Goal: Task Accomplishment & Management: Manage account settings

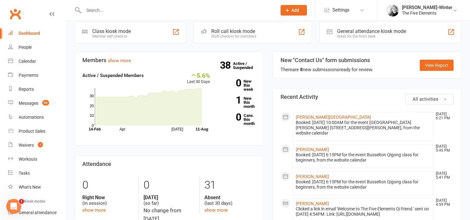
scroll to position [31, 0]
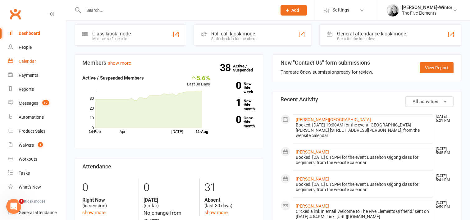
click at [29, 62] on div "Calendar" at bounding box center [27, 61] width 17 height 5
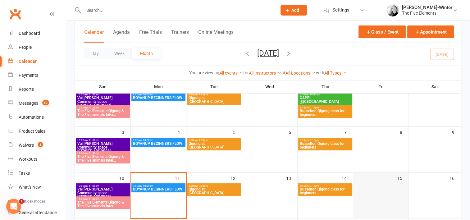
scroll to position [93, 0]
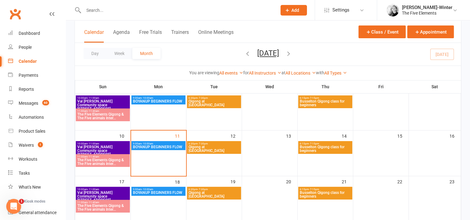
click at [92, 144] on span "- 11:00am" at bounding box center [93, 143] width 11 height 3
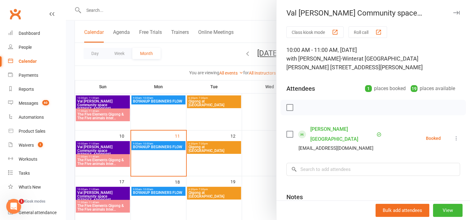
click at [453, 135] on icon at bounding box center [456, 138] width 6 height 6
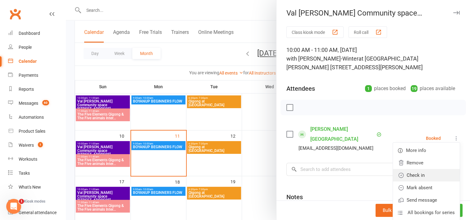
click at [419, 169] on link "Check in" at bounding box center [426, 175] width 67 height 12
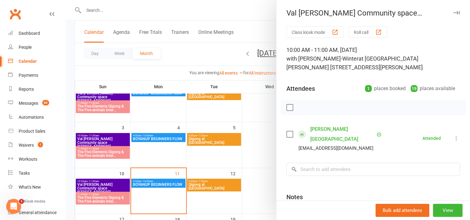
scroll to position [31, 0]
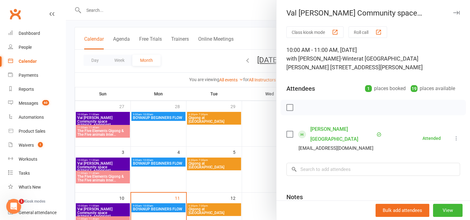
click at [208, 139] on div at bounding box center [268, 110] width 404 height 220
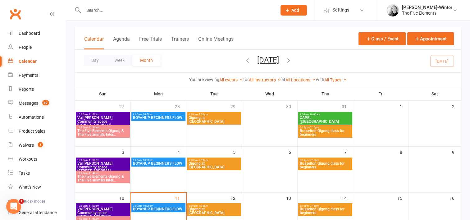
click at [321, 166] on span "Busselton Qigong class for beginners" at bounding box center [325, 165] width 52 height 7
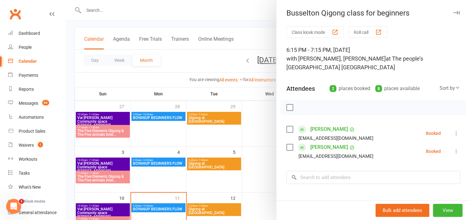
click at [453, 132] on icon at bounding box center [456, 133] width 6 height 6
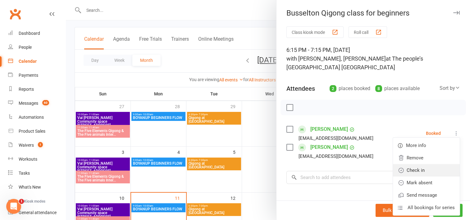
click at [405, 170] on link "Check in" at bounding box center [426, 170] width 67 height 12
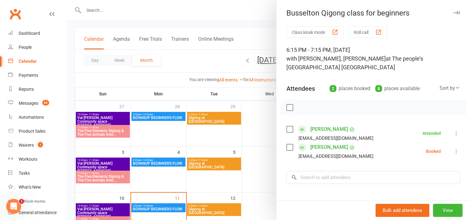
click at [453, 152] on icon at bounding box center [456, 151] width 6 height 6
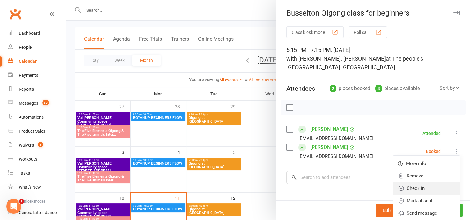
click at [413, 188] on link "Check in" at bounding box center [426, 188] width 67 height 12
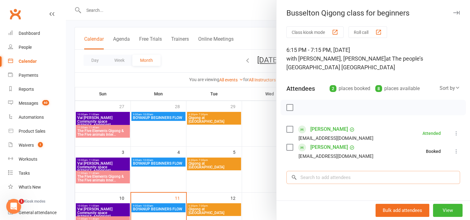
click at [339, 179] on input "search" at bounding box center [373, 177] width 174 height 13
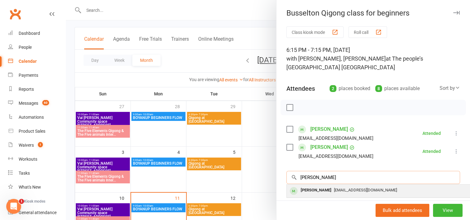
type input "[PERSON_NAME]"
click at [339, 194] on div "[EMAIL_ADDRESS][DOMAIN_NAME]" at bounding box center [379, 190] width 181 height 9
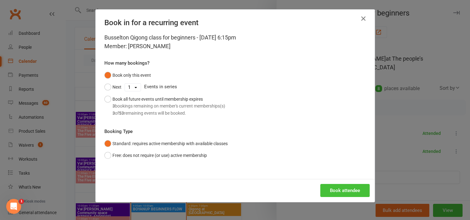
click at [339, 192] on button "Book attendee" at bounding box center [344, 190] width 49 height 13
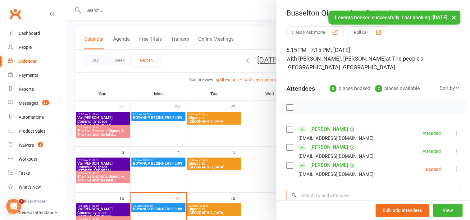
click at [339, 194] on input "search" at bounding box center [373, 195] width 174 height 13
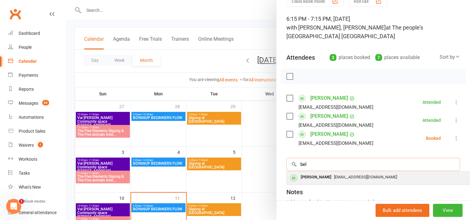
type input "bel"
click at [327, 178] on div "[PERSON_NAME]" at bounding box center [316, 177] width 36 height 9
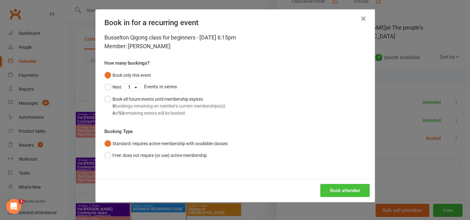
click at [333, 189] on button "Book attendee" at bounding box center [344, 190] width 49 height 13
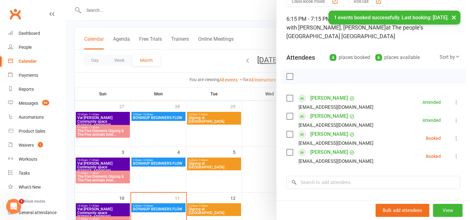
click at [453, 138] on icon at bounding box center [456, 138] width 6 height 6
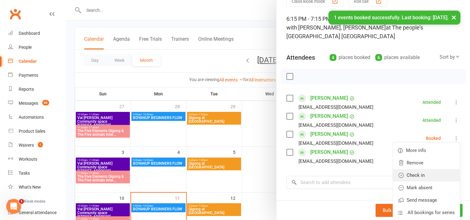
click at [422, 173] on link "Check in" at bounding box center [426, 175] width 67 height 12
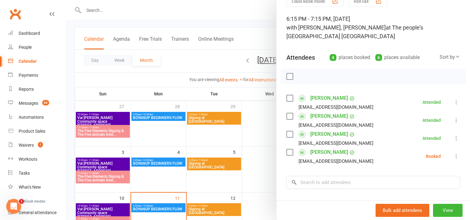
click at [453, 154] on icon at bounding box center [456, 156] width 6 height 6
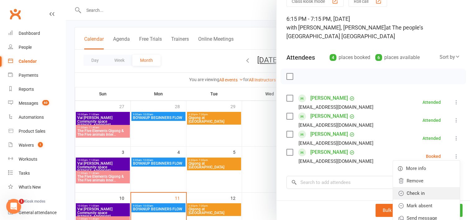
click at [413, 193] on link "Check in" at bounding box center [426, 193] width 67 height 12
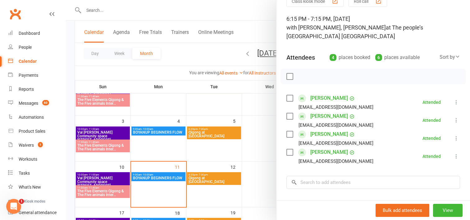
scroll to position [93, 0]
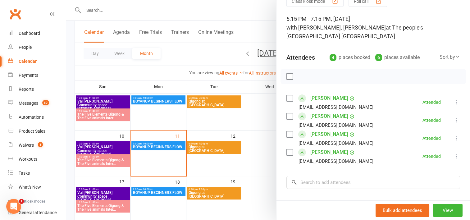
click at [162, 145] on div at bounding box center [268, 110] width 404 height 220
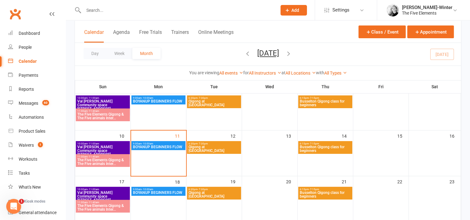
click at [162, 145] on span "BOYANUP BEGINNERS FLOW" at bounding box center [159, 147] width 52 height 4
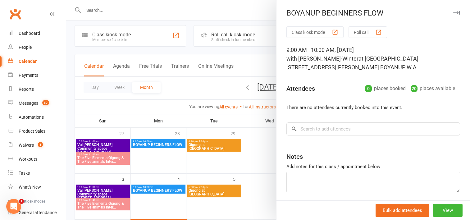
scroll to position [0, 0]
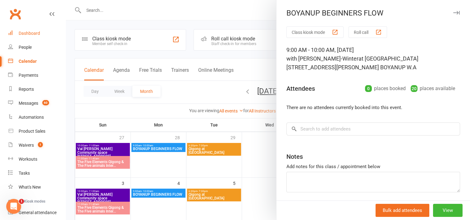
click at [22, 31] on div "Dashboard" at bounding box center [29, 33] width 21 height 5
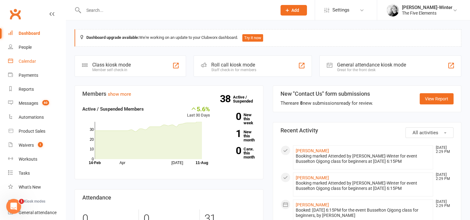
click at [30, 60] on div "Calendar" at bounding box center [27, 61] width 17 height 5
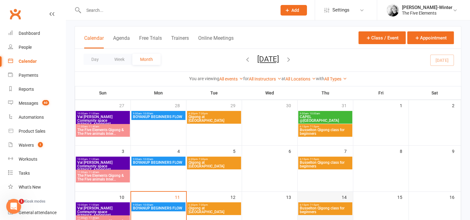
scroll to position [31, 0]
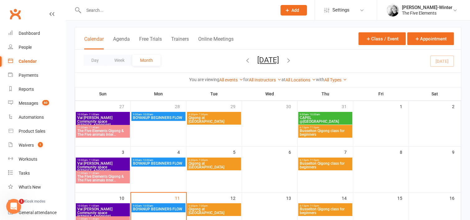
click at [326, 129] on span "Busselton Qigong class for beginners" at bounding box center [325, 132] width 52 height 7
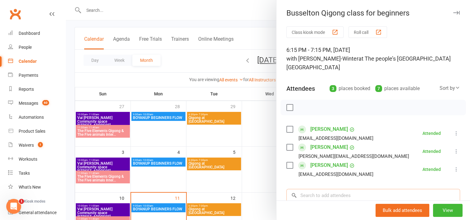
click at [314, 189] on input "search" at bounding box center [373, 195] width 174 height 13
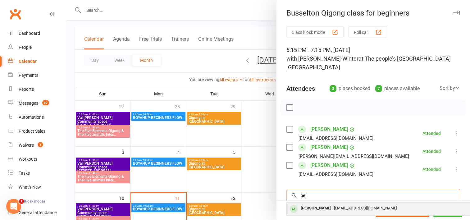
type input "bel"
click at [326, 204] on div "[PERSON_NAME]" at bounding box center [316, 208] width 36 height 9
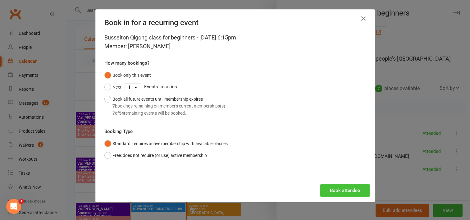
click at [344, 189] on button "Book attendee" at bounding box center [344, 190] width 49 height 13
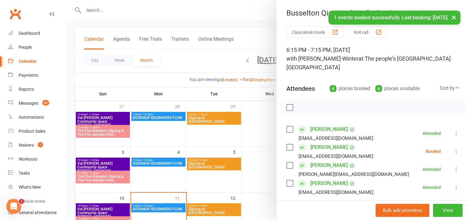
click at [453, 148] on icon at bounding box center [456, 151] width 6 height 6
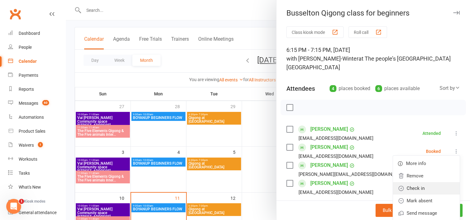
click at [424, 184] on link "Check in" at bounding box center [426, 188] width 67 height 12
